Goal: Information Seeking & Learning: Learn about a topic

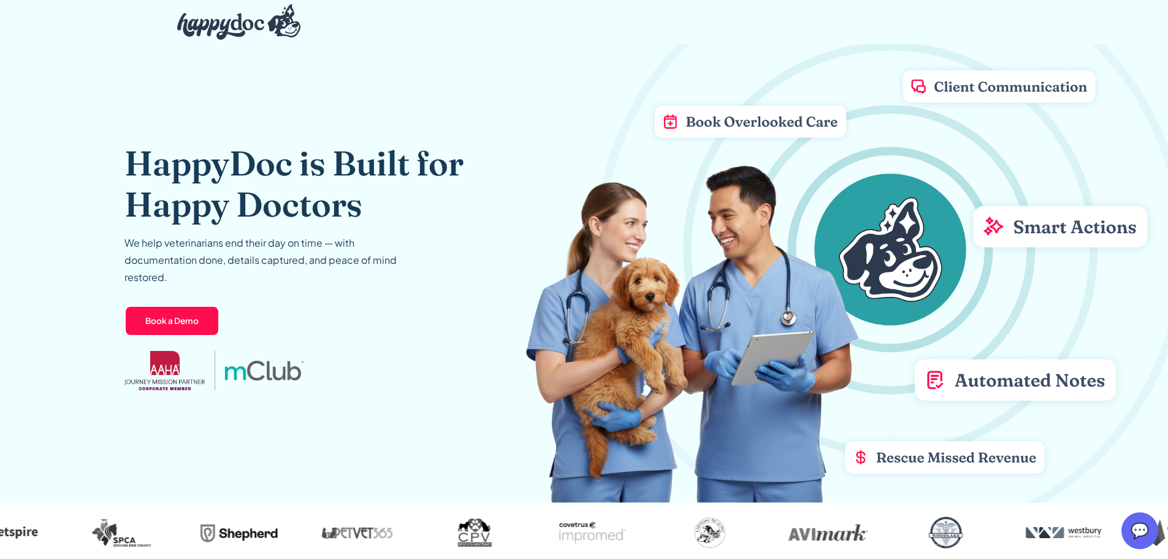
drag, startPoint x: 1177, startPoint y: 0, endPoint x: 853, endPoint y: 32, distance: 325.4
click at [853, 31] on div at bounding box center [584, 22] width 834 height 42
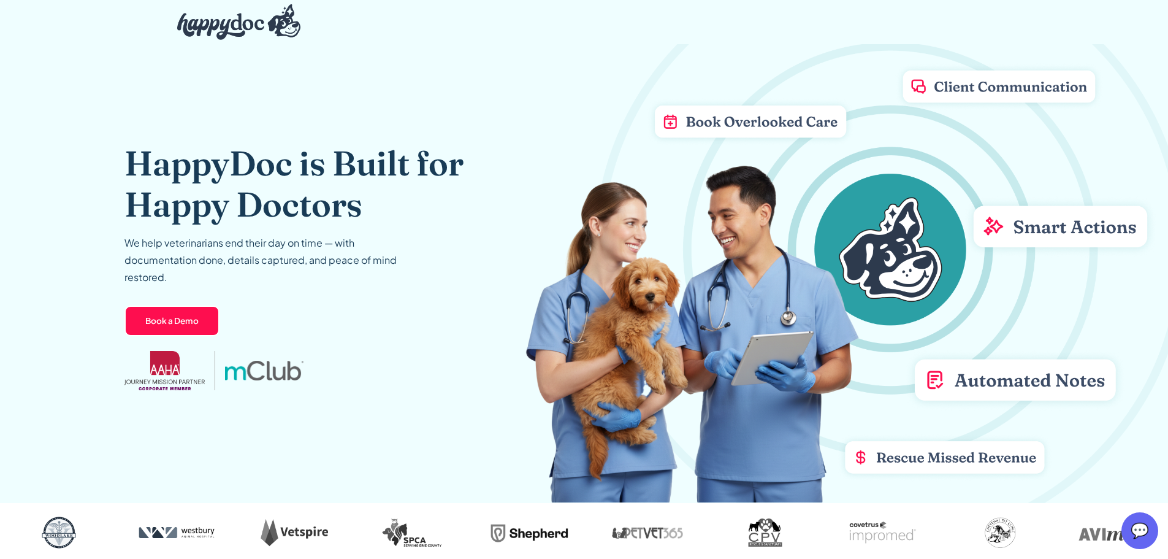
drag, startPoint x: 832, startPoint y: 4, endPoint x: 1145, endPoint y: 91, distance: 325.4
click at [1145, 91] on img at bounding box center [847, 219] width 643 height 565
click at [903, 71] on img at bounding box center [847, 219] width 643 height 565
click at [845, 28] on div at bounding box center [584, 22] width 834 height 42
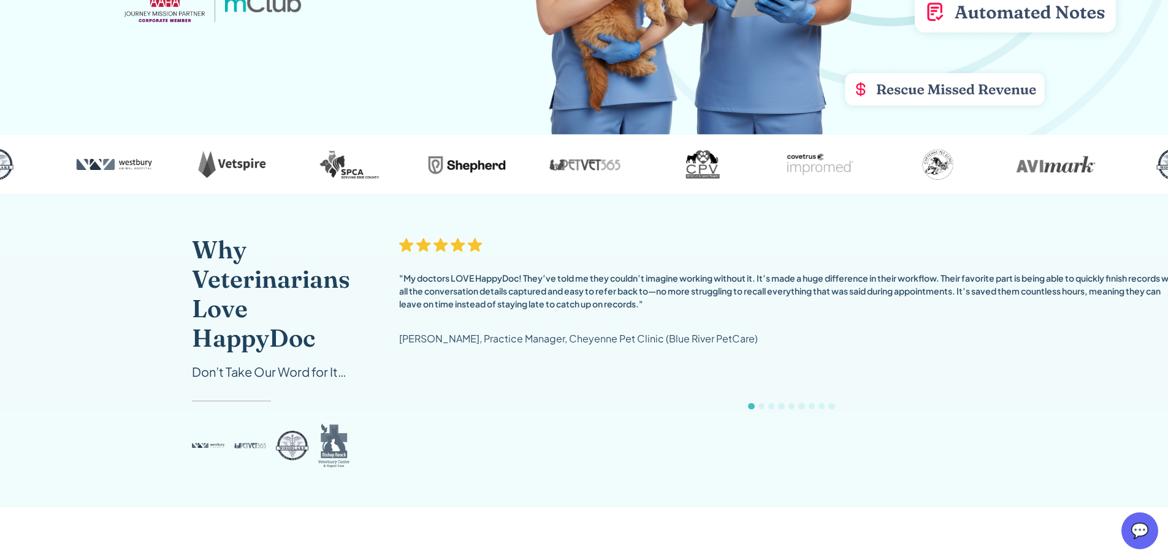
scroll to position [123, 0]
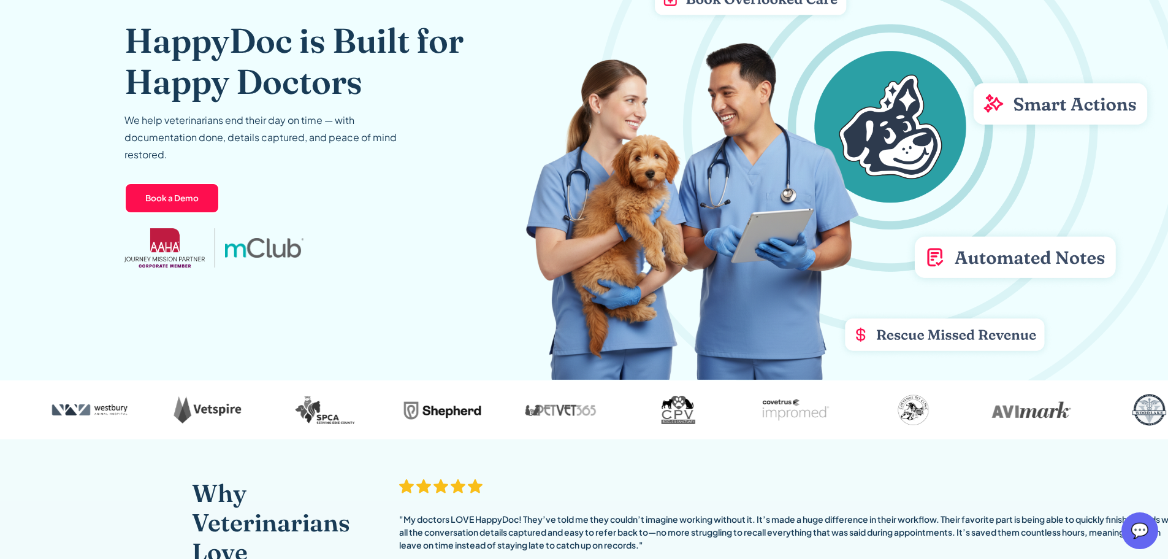
click at [350, 40] on h1 "HappyDoc is Built for Happy Doctors" at bounding box center [331, 61] width 414 height 82
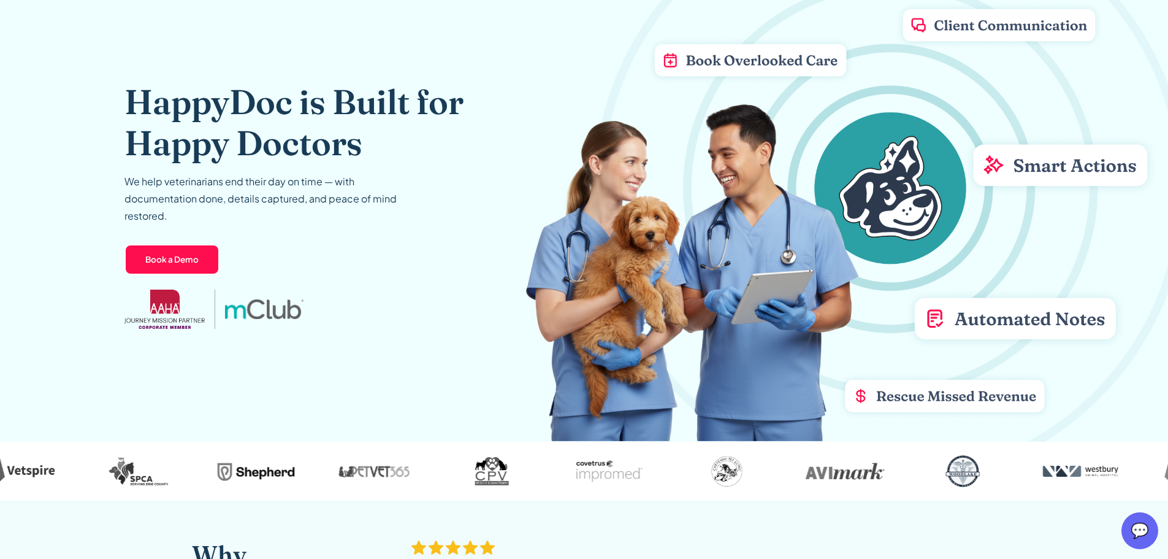
scroll to position [0, 0]
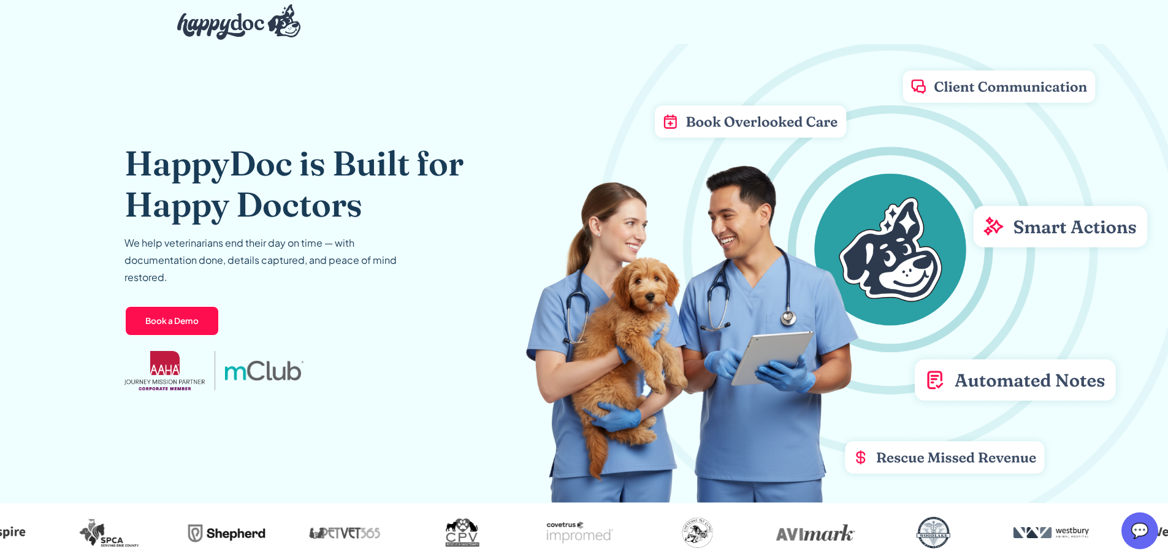
click at [1141, 534] on span "💬" at bounding box center [1140, 531] width 18 height 20
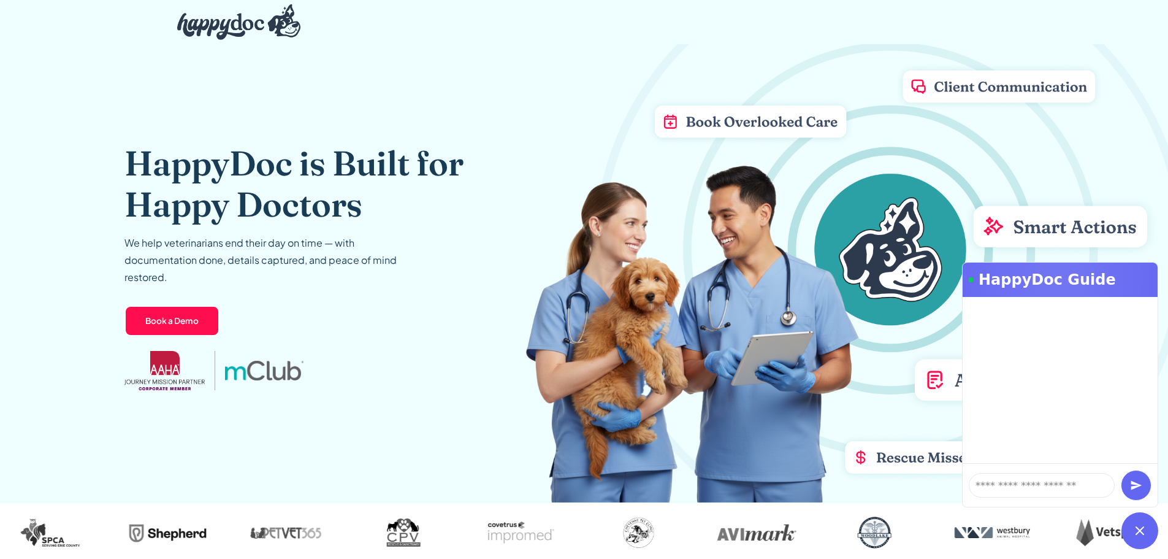
click at [1152, 536] on div at bounding box center [1140, 530] width 37 height 37
